Goal: Navigation & Orientation: Find specific page/section

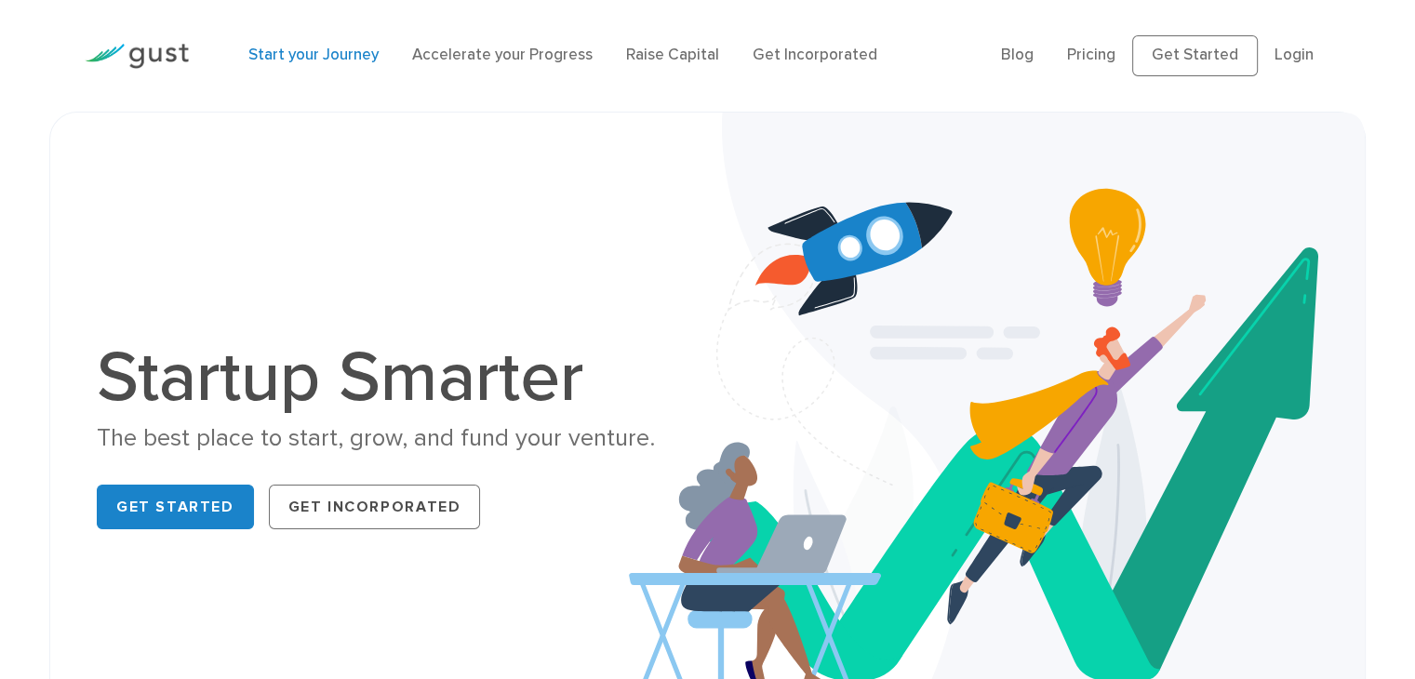
click at [346, 51] on link "Start your Journey" at bounding box center [313, 55] width 130 height 19
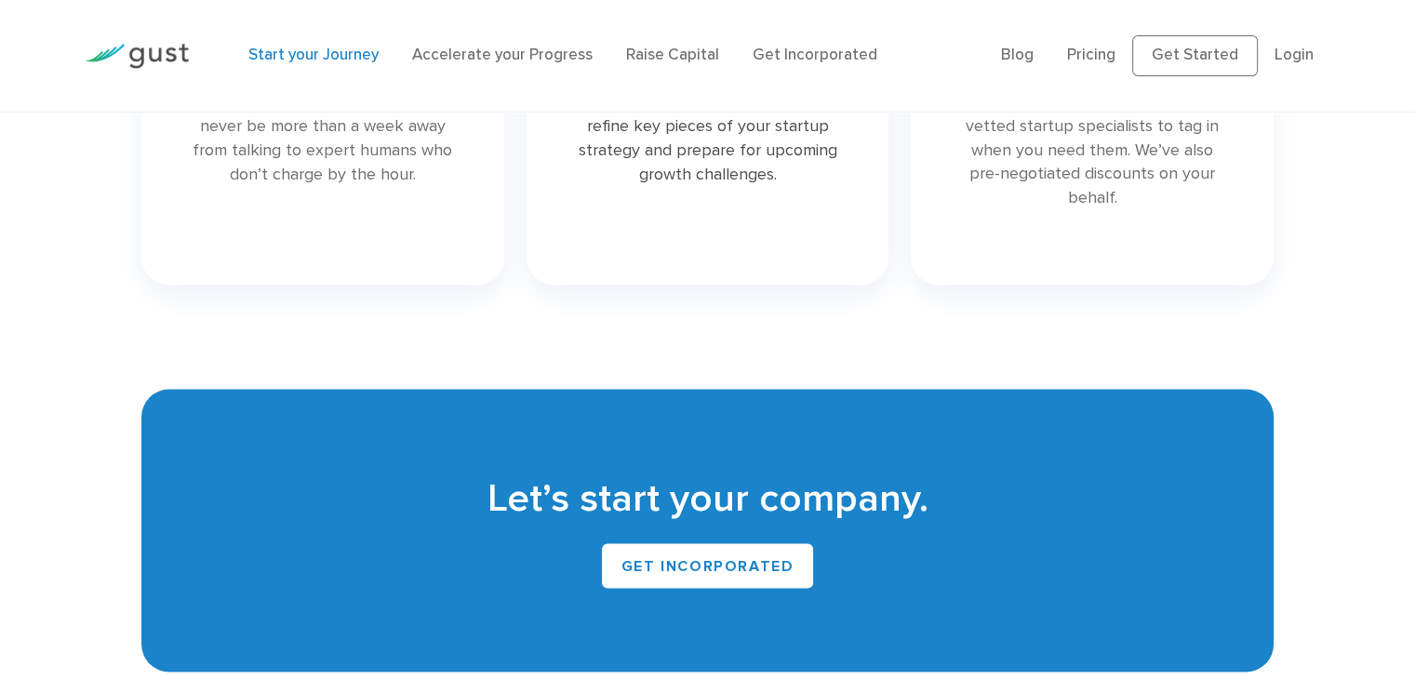
scroll to position [3071, 0]
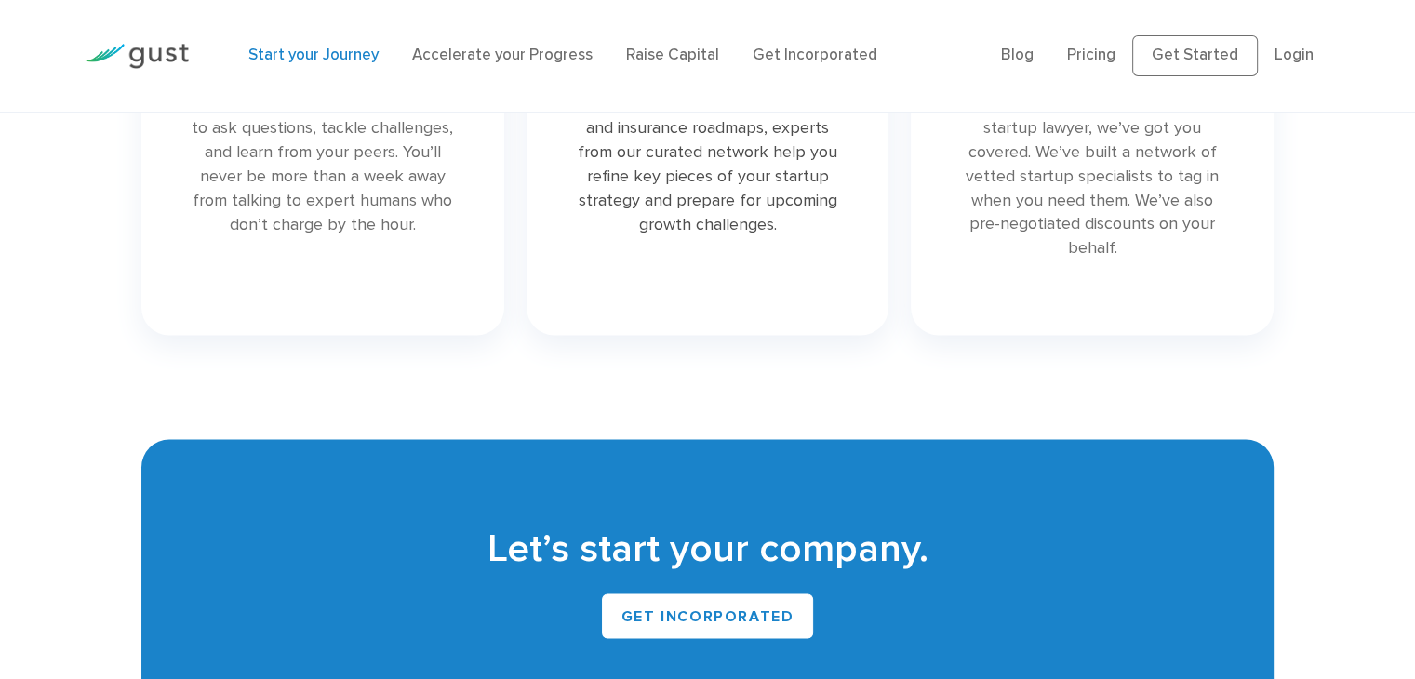
click at [1321, 56] on ul "Blog FAQ Pricing Get Started Login Login" at bounding box center [1165, 55] width 329 height 41
click at [1301, 60] on link "Login" at bounding box center [1294, 55] width 39 height 19
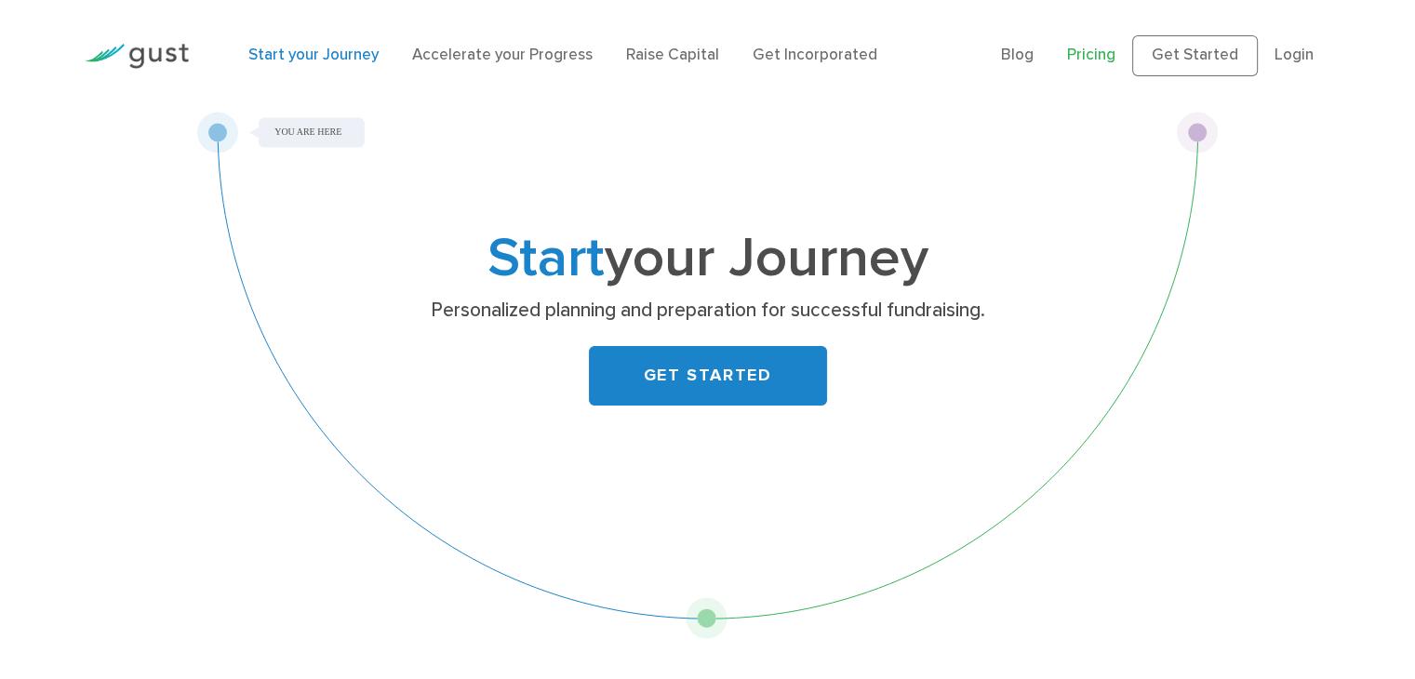
click at [1088, 52] on link "Pricing" at bounding box center [1091, 55] width 48 height 19
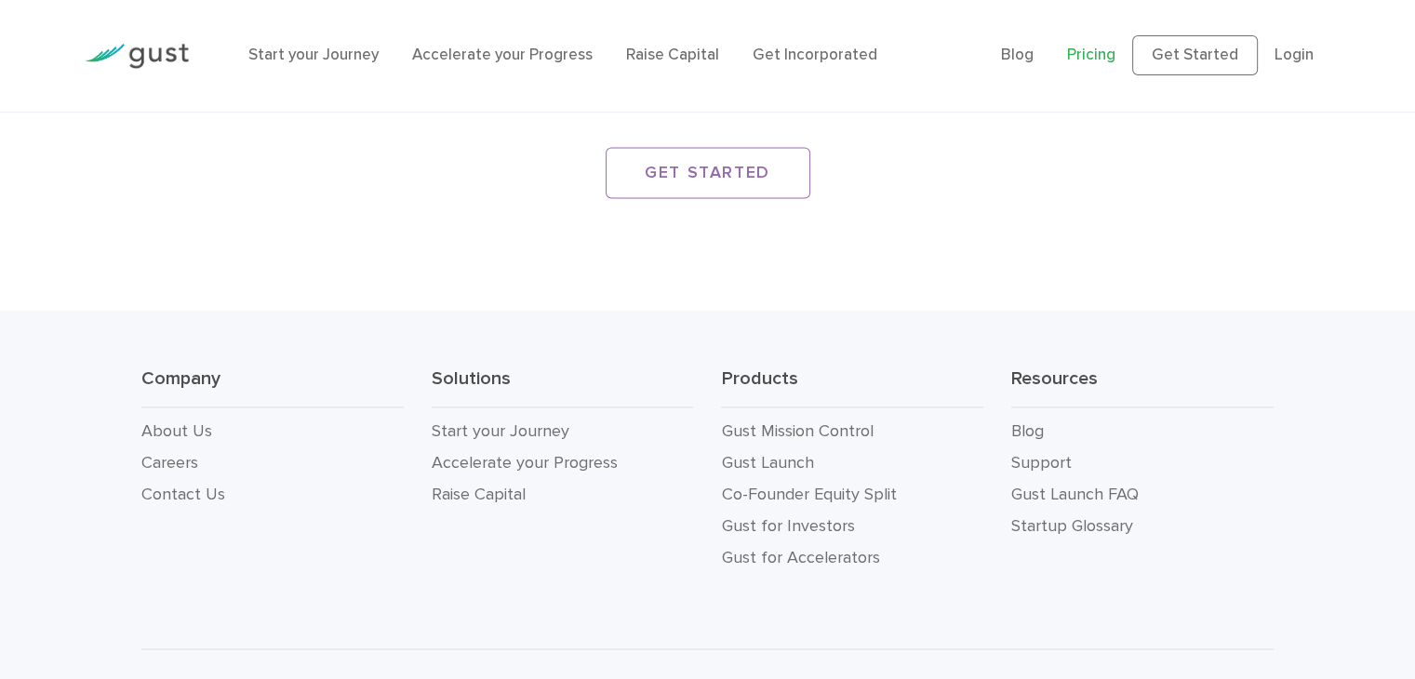
scroll to position [3350, 0]
